Goal: Task Accomplishment & Management: Manage account settings

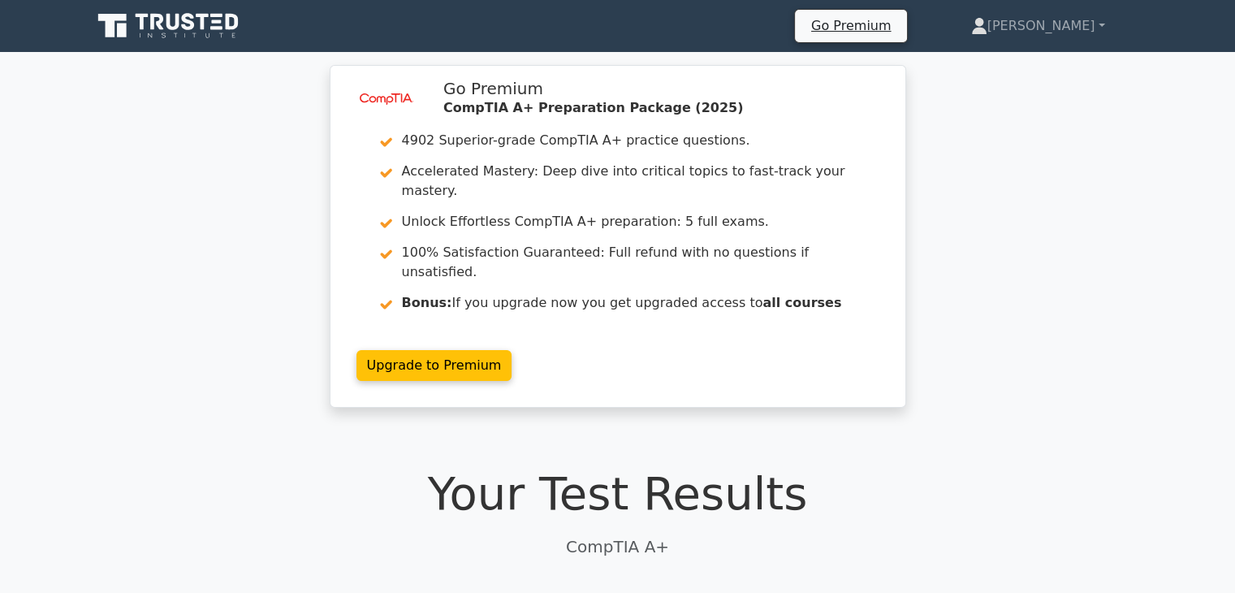
scroll to position [0, 10]
click at [1091, 24] on link "Alexander" at bounding box center [1038, 26] width 212 height 32
click at [1020, 73] on link "Profile" at bounding box center [997, 64] width 128 height 26
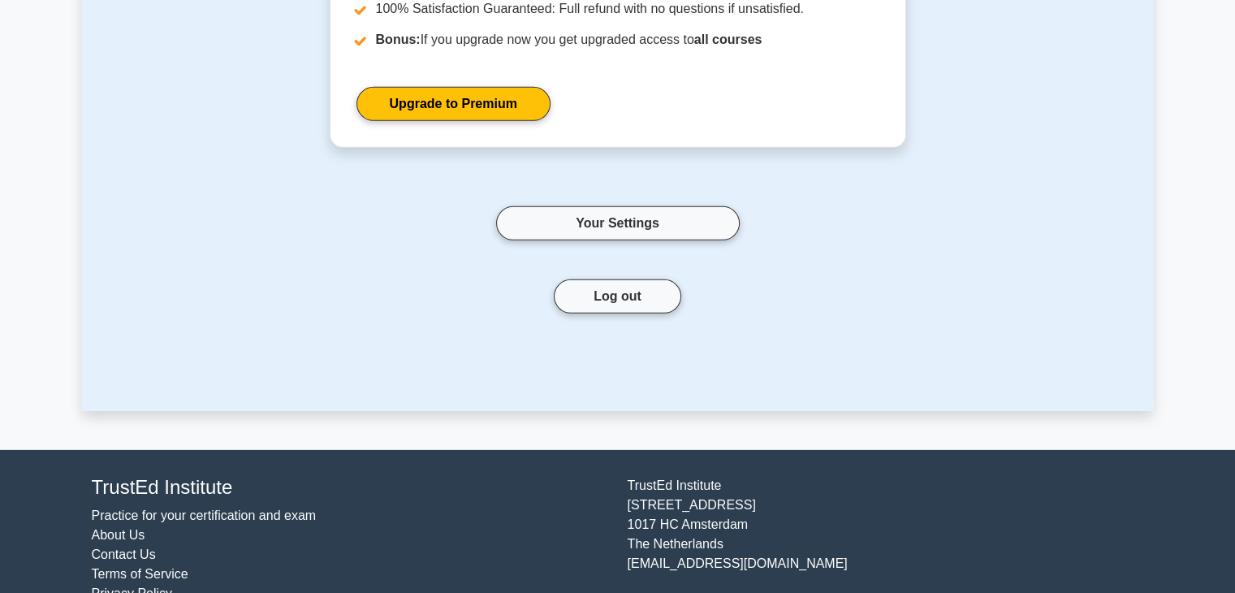
scroll to position [4981, 0]
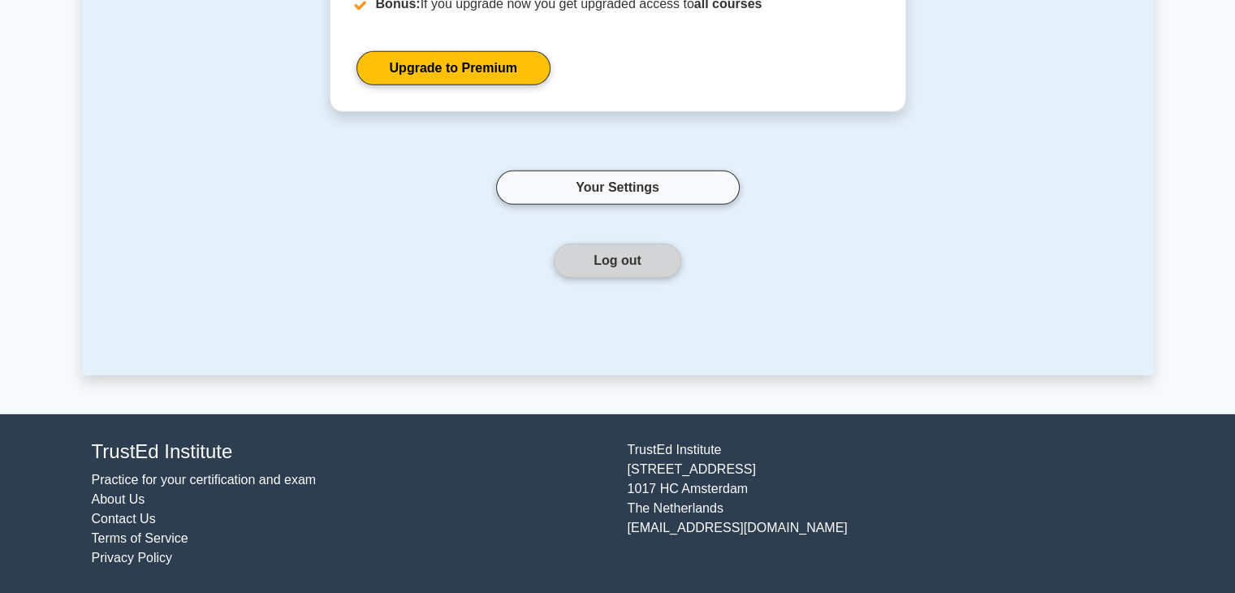
click at [640, 265] on button "Log out" at bounding box center [617, 261] width 127 height 34
